Goal: Find specific page/section: Find specific page/section

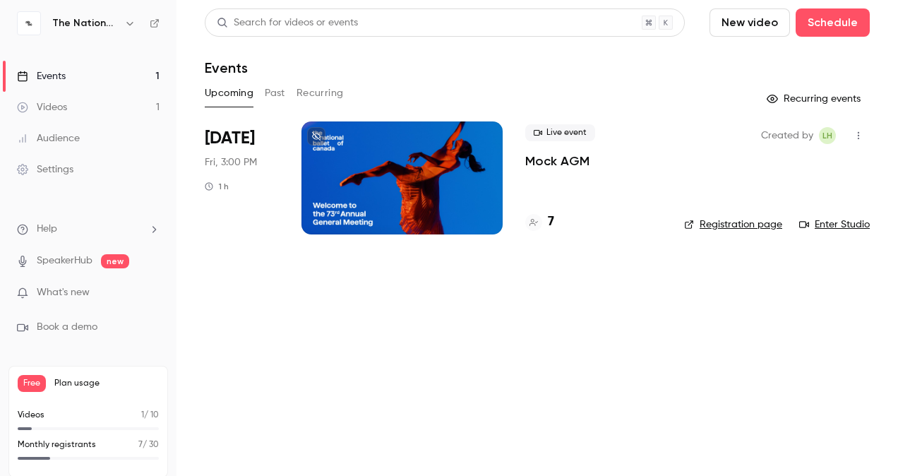
click at [398, 177] on div at bounding box center [402, 177] width 201 height 113
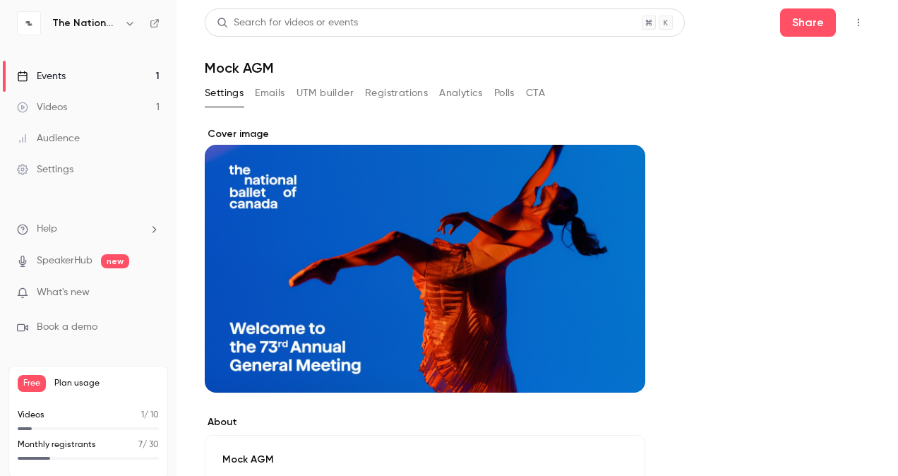
click at [60, 75] on div "Events" at bounding box center [41, 76] width 49 height 14
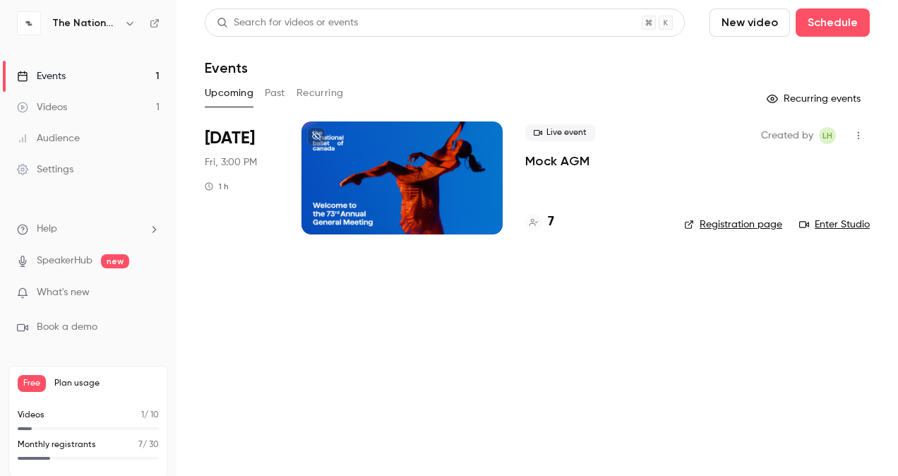
click at [819, 226] on link "Enter Studio" at bounding box center [835, 225] width 71 height 14
